Goal: Information Seeking & Learning: Learn about a topic

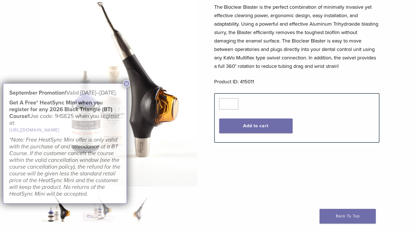
scroll to position [84, 0]
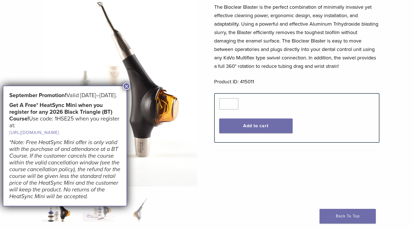
click at [126, 88] on button "×" at bounding box center [126, 85] width 7 height 7
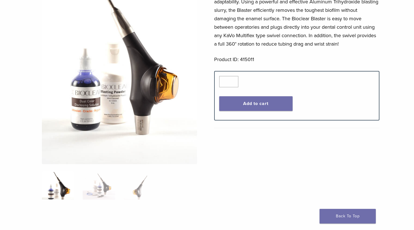
scroll to position [141, 0]
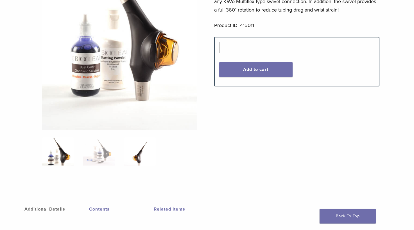
click at [137, 160] on img at bounding box center [140, 151] width 32 height 28
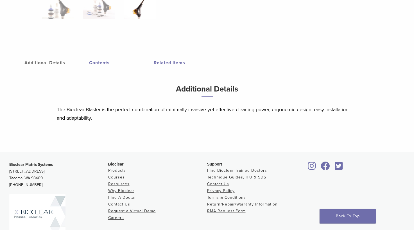
scroll to position [131, 0]
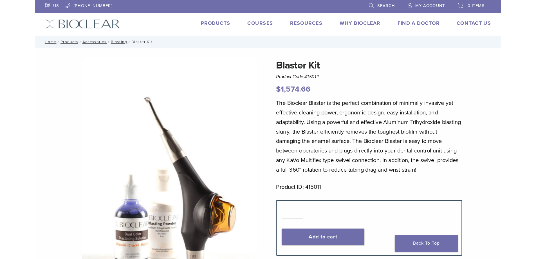
scroll to position [75, 0]
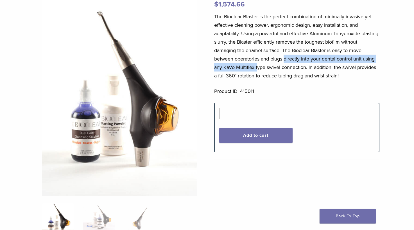
drag, startPoint x: 285, startPoint y: 61, endPoint x: 258, endPoint y: 70, distance: 28.3
click at [258, 70] on p "The Bioclear Blaster is the perfect combination of minimally invasive yet effec…" at bounding box center [296, 46] width 165 height 68
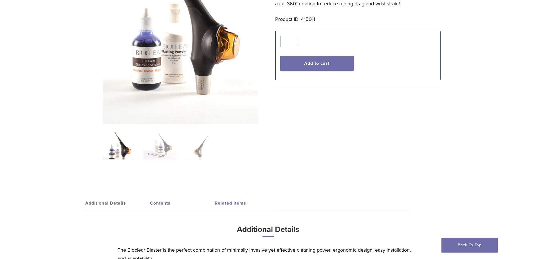
scroll to position [159, 0]
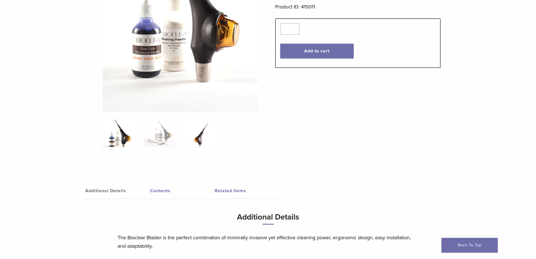
click at [195, 143] on img at bounding box center [201, 133] width 32 height 28
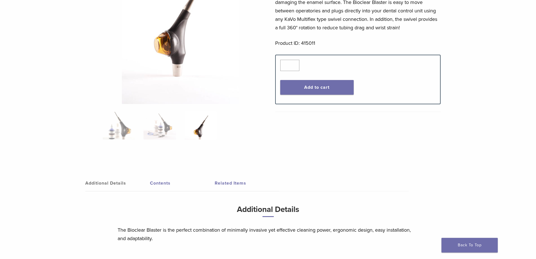
scroll to position [47, 0]
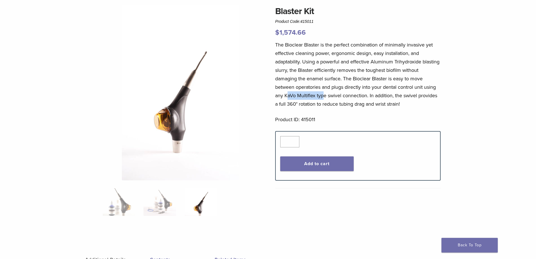
drag, startPoint x: 286, startPoint y: 94, endPoint x: 323, endPoint y: 92, distance: 36.9
click at [323, 92] on p "The Bioclear Blaster is the perfect combination of minimally invasive yet effec…" at bounding box center [357, 75] width 165 height 68
drag, startPoint x: 320, startPoint y: 92, endPoint x: 290, endPoint y: 96, distance: 30.6
click at [320, 92] on p "The Bioclear Blaster is the perfect combination of minimally invasive yet effec…" at bounding box center [357, 75] width 165 height 68
click at [286, 96] on p "The Bioclear Blaster is the perfect combination of minimally invasive yet effec…" at bounding box center [357, 75] width 165 height 68
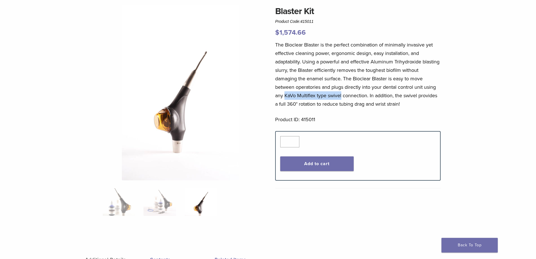
drag, startPoint x: 285, startPoint y: 96, endPoint x: 342, endPoint y: 94, distance: 57.2
click at [342, 94] on p "The Bioclear Blaster is the perfect combination of minimally invasive yet effec…" at bounding box center [357, 75] width 165 height 68
copy p "KaVo Multiflex type swivel"
click at [399, 82] on p "The Bioclear Blaster is the perfect combination of minimally invasive yet effec…" at bounding box center [357, 75] width 165 height 68
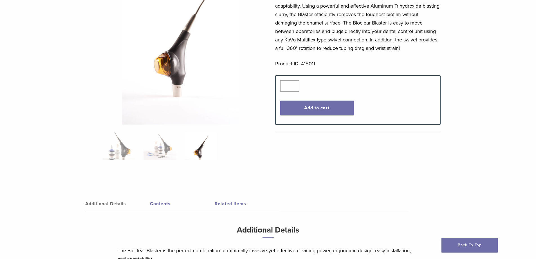
scroll to position [18, 0]
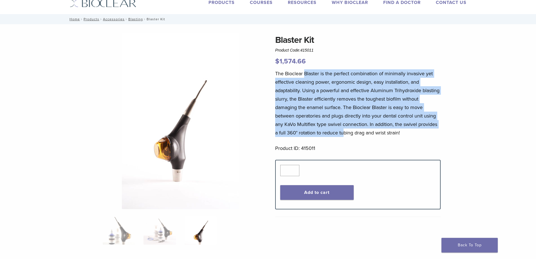
drag, startPoint x: 305, startPoint y: 75, endPoint x: 344, endPoint y: 130, distance: 68.2
click at [344, 130] on p "The Bioclear Blaster is the perfect combination of minimally invasive yet effec…" at bounding box center [357, 103] width 165 height 68
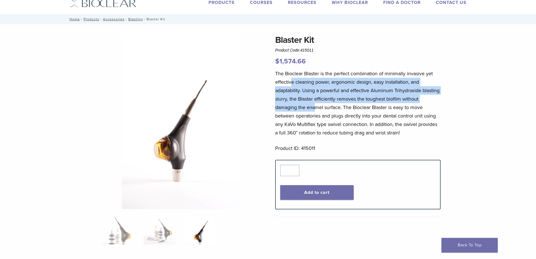
drag, startPoint x: 292, startPoint y: 83, endPoint x: 315, endPoint y: 103, distance: 30.9
click at [315, 103] on p "The Bioclear Blaster is the perfect combination of minimally invasive yet effec…" at bounding box center [357, 103] width 165 height 68
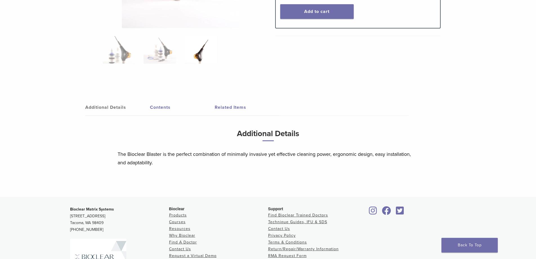
scroll to position [102, 0]
